Goal: Check status: Check status

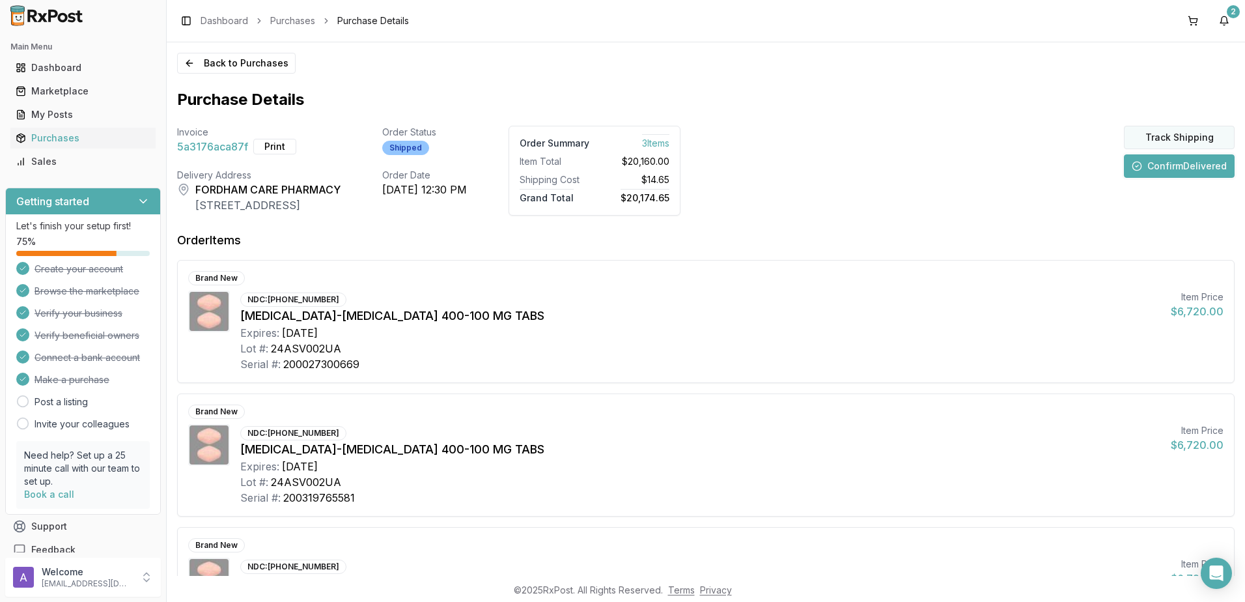
click at [1191, 131] on button "Track Shipping" at bounding box center [1179, 137] width 111 height 23
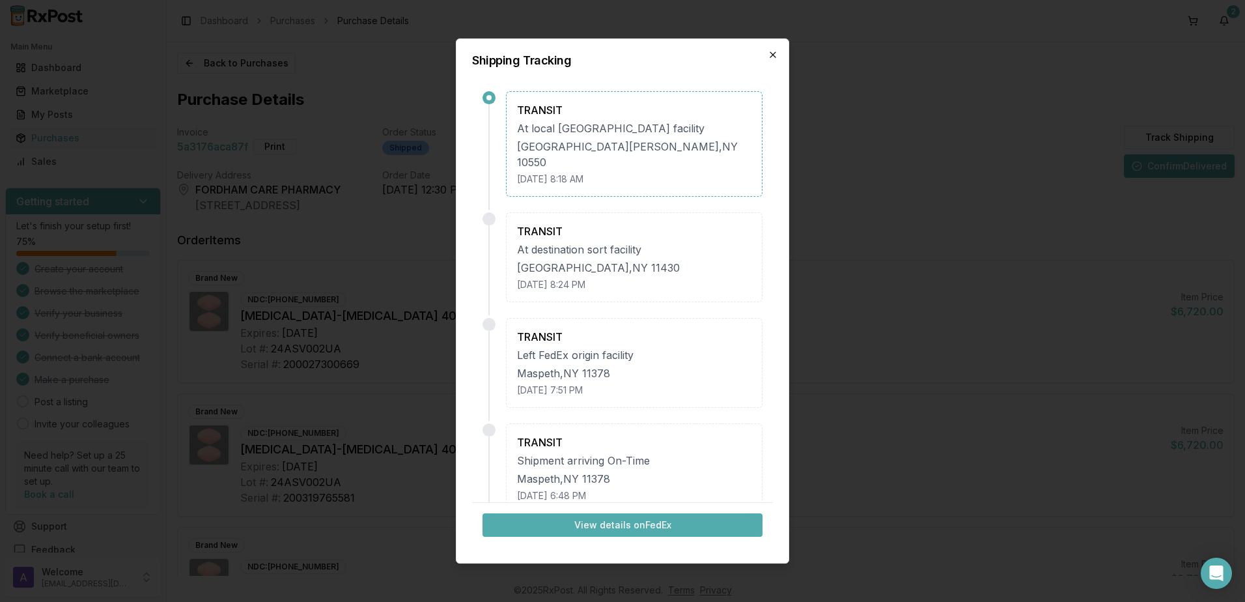
click at [772, 51] on icon "button" at bounding box center [773, 54] width 10 height 10
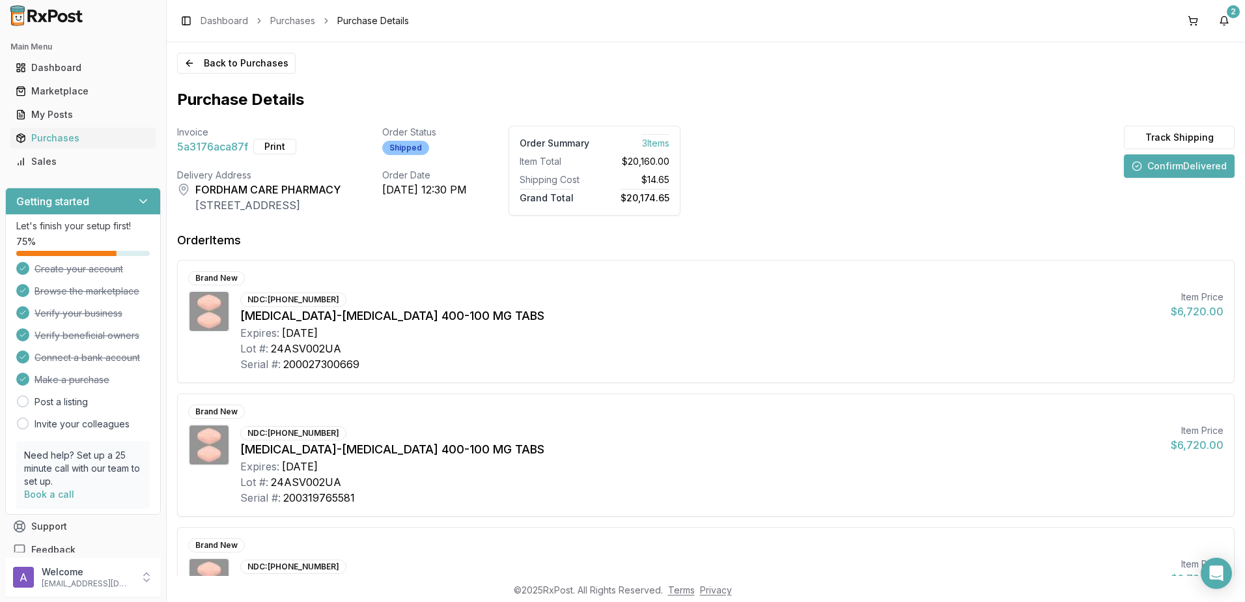
drag, startPoint x: 769, startPoint y: 53, endPoint x: 561, endPoint y: 91, distance: 211.9
click at [561, 91] on div "Purchase Details" at bounding box center [705, 99] width 1057 height 21
click at [277, 152] on button "Print" at bounding box center [274, 147] width 43 height 16
click at [1162, 141] on button "Track Shipping" at bounding box center [1179, 137] width 111 height 23
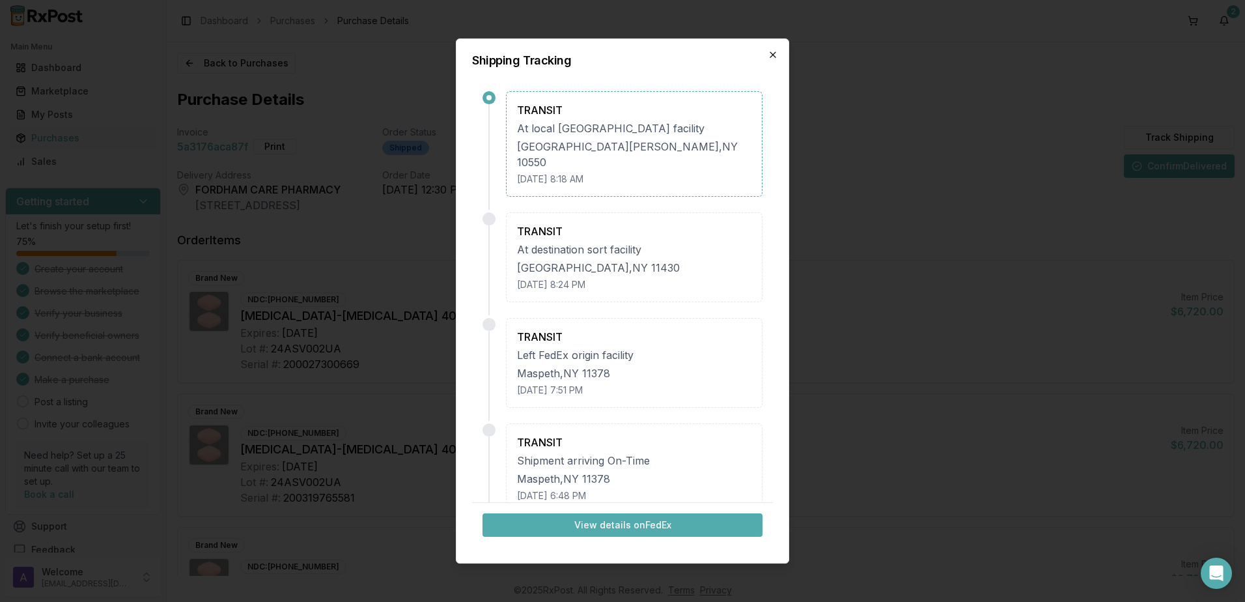
click at [770, 55] on icon "button" at bounding box center [773, 54] width 10 height 10
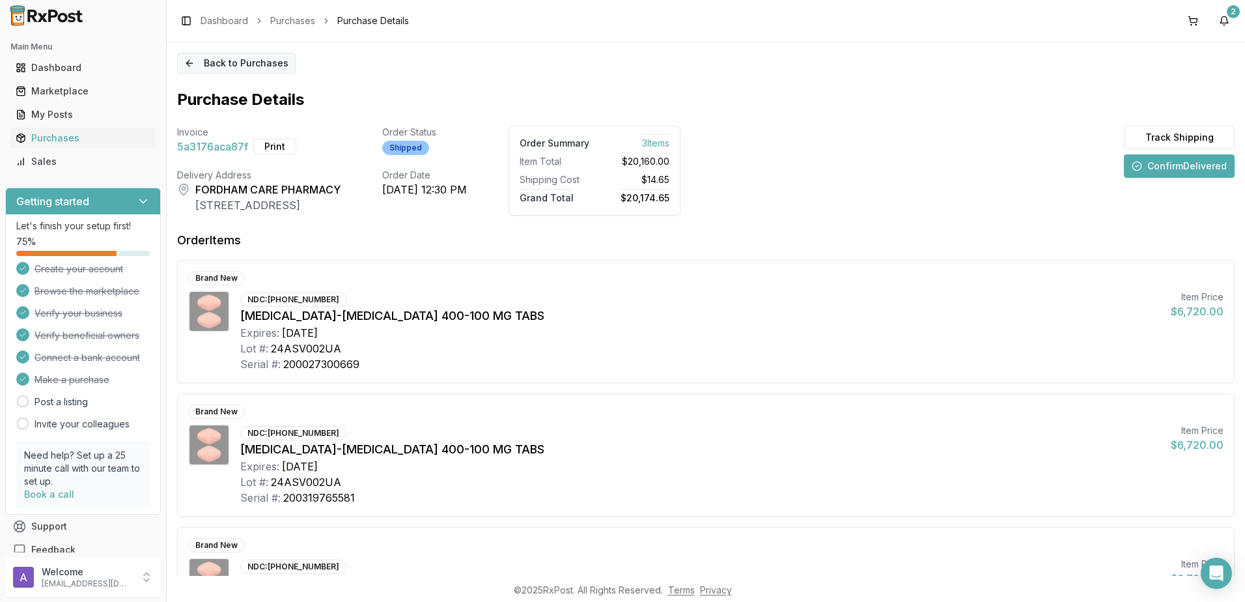
click at [235, 63] on button "Back to Purchases" at bounding box center [236, 63] width 118 height 21
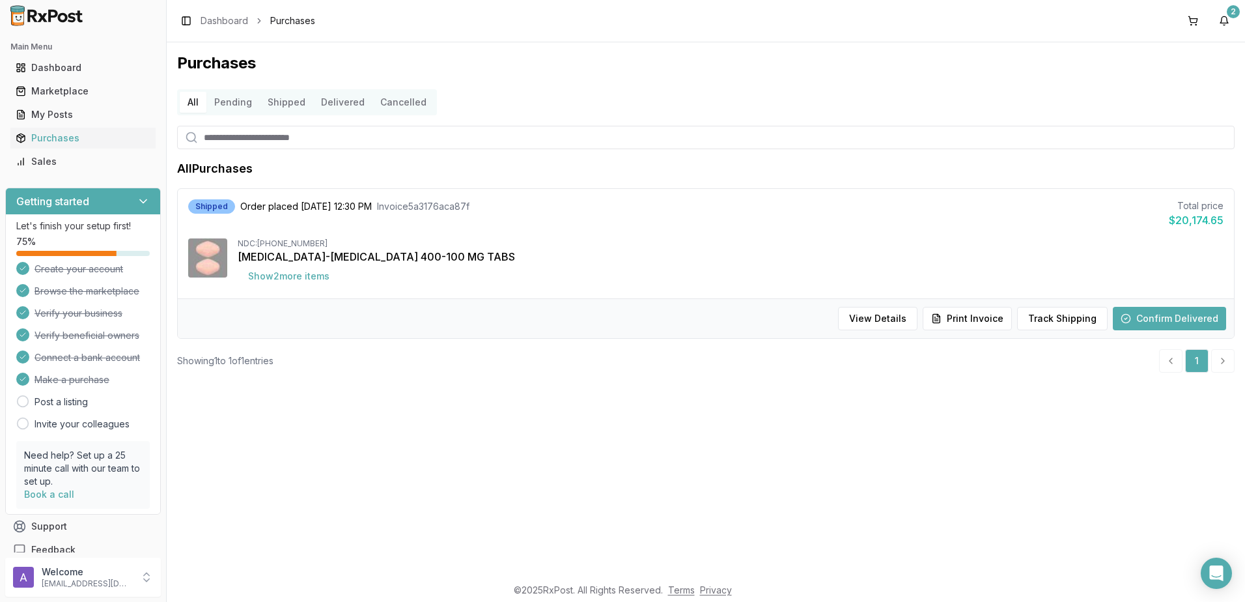
click at [213, 266] on img at bounding box center [207, 257] width 39 height 39
click at [983, 323] on button "Print Invoice" at bounding box center [967, 318] width 89 height 23
